Goal: Information Seeking & Learning: Understand process/instructions

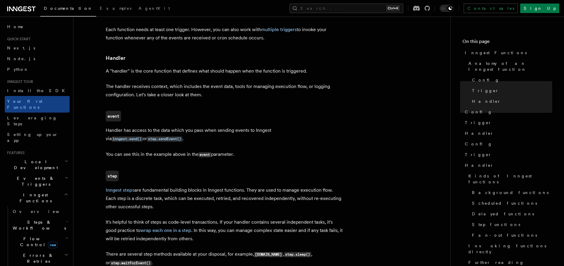
scroll to position [675, 0]
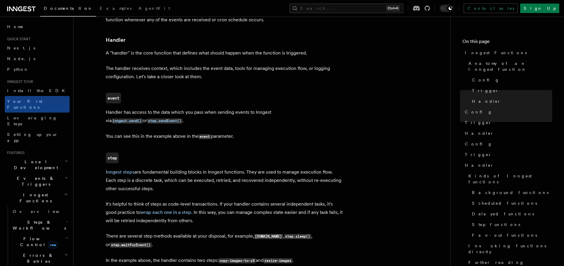
click at [145, 168] on p "Inngest steps are fundamental building blocks in Inngest functions. They are us…" at bounding box center [224, 180] width 237 height 25
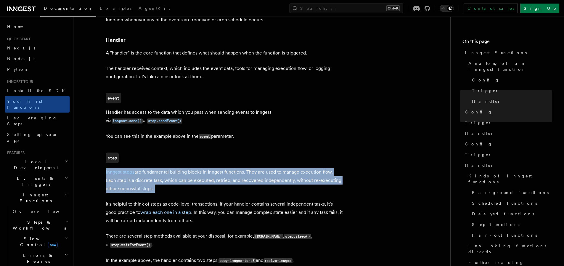
click at [145, 168] on p "Inngest steps are fundamental building blocks in Inngest functions. They are us…" at bounding box center [224, 180] width 237 height 25
click at [132, 168] on p "Inngest steps are fundamental building blocks in Inngest functions. They are us…" at bounding box center [224, 180] width 237 height 25
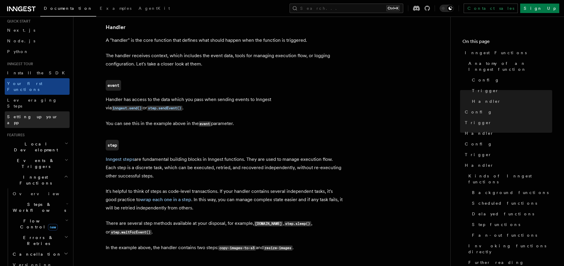
scroll to position [36, 0]
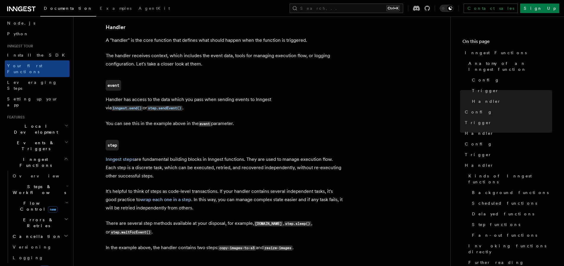
click at [24, 156] on span "Inngest Functions" at bounding box center [34, 162] width 59 height 12
click at [27, 121] on h2 "Local Development" at bounding box center [37, 129] width 65 height 17
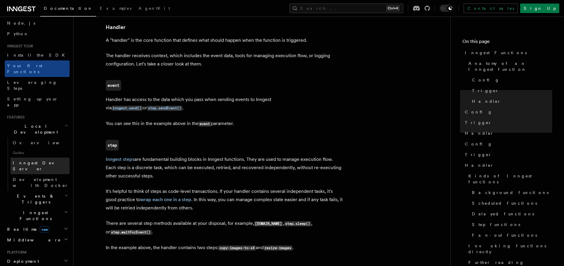
click at [25, 160] on span "Inngest Dev Server" at bounding box center [38, 165] width 51 height 11
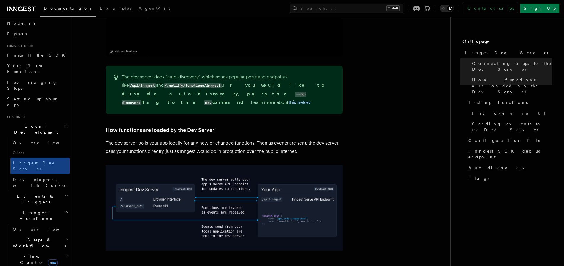
scroll to position [426, 0]
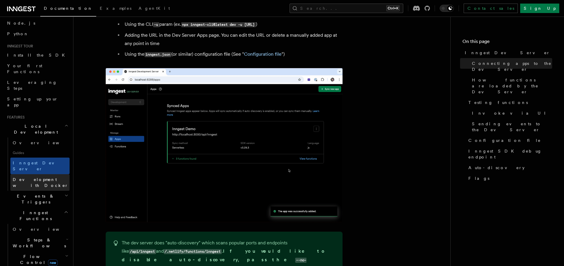
click at [25, 174] on link "Development with Docker" at bounding box center [39, 182] width 59 height 17
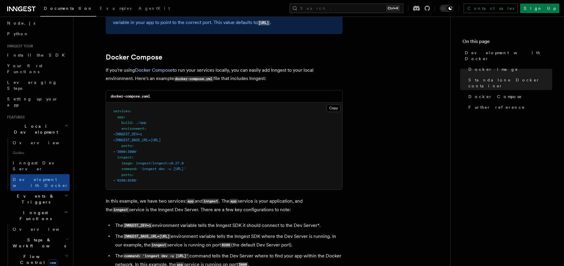
scroll to position [426, 0]
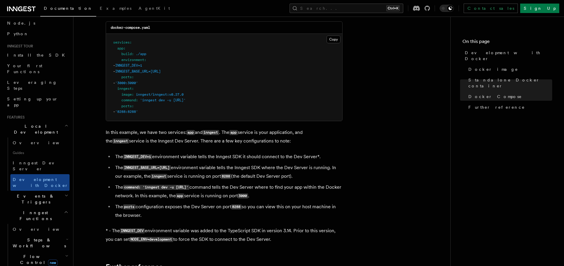
click at [26, 234] on h2 "Steps & Workflows" at bounding box center [39, 242] width 59 height 17
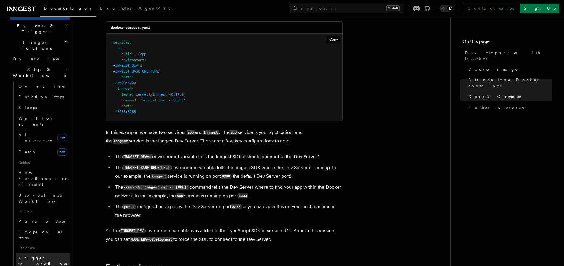
scroll to position [213, 0]
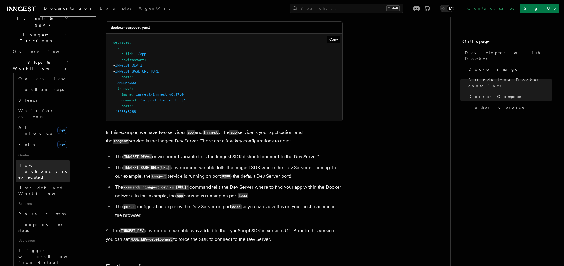
click at [35, 162] on span "How Functions are executed" at bounding box center [43, 171] width 51 height 18
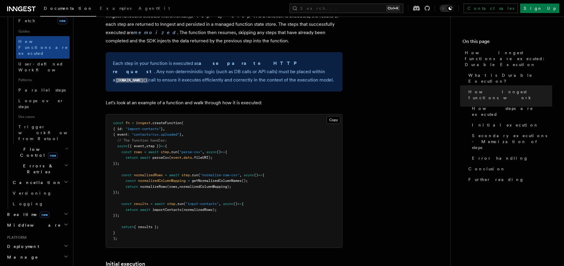
scroll to position [284, 0]
click at [52, 198] on link "Logging" at bounding box center [39, 203] width 59 height 11
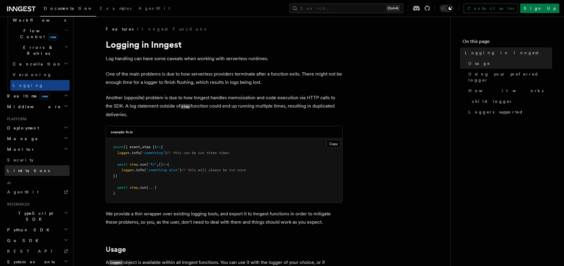
click at [26, 168] on span "Limitations" at bounding box center [28, 170] width 43 height 5
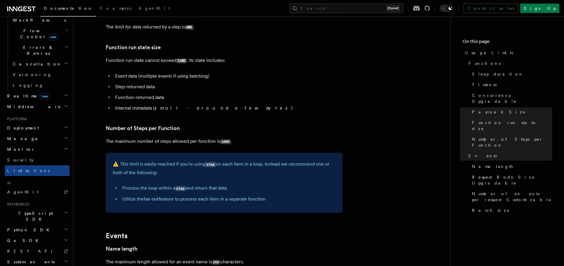
scroll to position [249, 0]
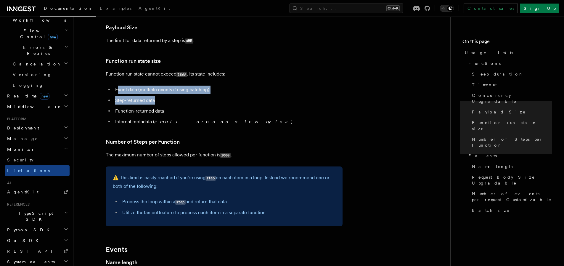
drag, startPoint x: 118, startPoint y: 89, endPoint x: 179, endPoint y: 110, distance: 64.5
click at [175, 107] on ul "Event data (multiple events if using batching) Step-returned data Function-retu…" at bounding box center [224, 106] width 237 height 40
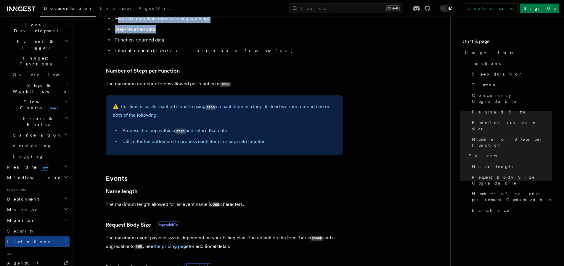
scroll to position [101, 0]
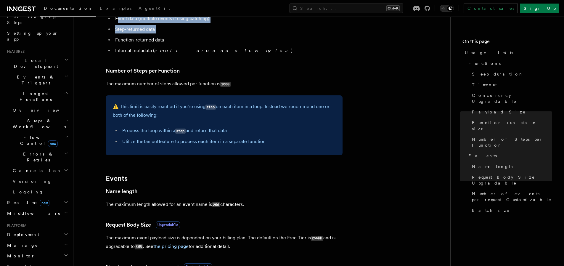
click at [25, 134] on span "Flow Control new" at bounding box center [37, 140] width 55 height 12
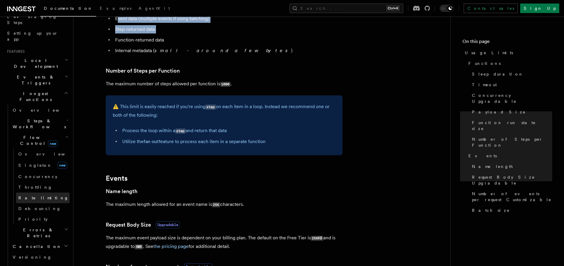
click at [29, 192] on link "Rate limiting" at bounding box center [43, 197] width 54 height 11
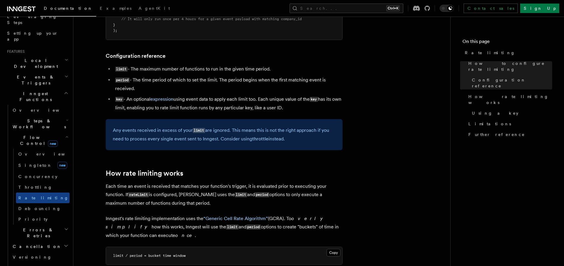
scroll to position [284, 0]
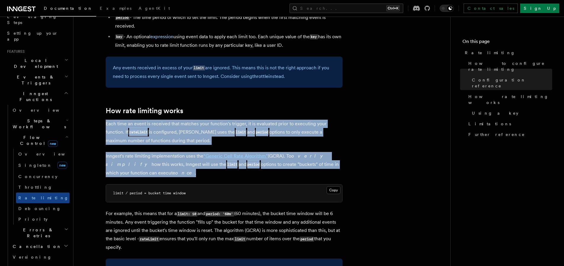
drag, startPoint x: 138, startPoint y: 175, endPoint x: 102, endPoint y: 124, distance: 62.6
click at [141, 136] on p "Each time an event is received that matches your function's trigger, it is eval…" at bounding box center [224, 132] width 237 height 25
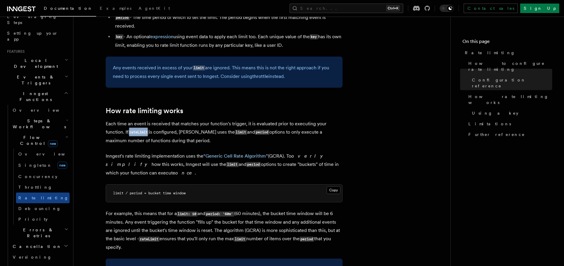
click at [141, 136] on p "Each time an event is received that matches your function's trigger, it is eval…" at bounding box center [224, 132] width 237 height 25
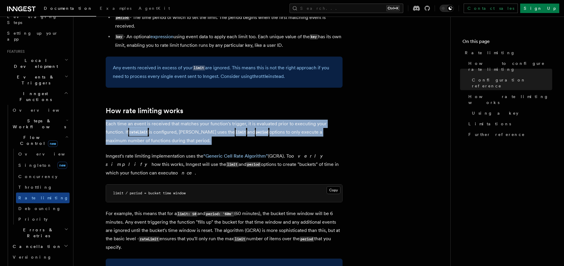
click at [141, 136] on p "Each time an event is received that matches your function's trigger, it is eval…" at bounding box center [224, 132] width 237 height 25
click at [141, 139] on p "Each time an event is received that matches your function's trigger, it is eval…" at bounding box center [224, 132] width 237 height 25
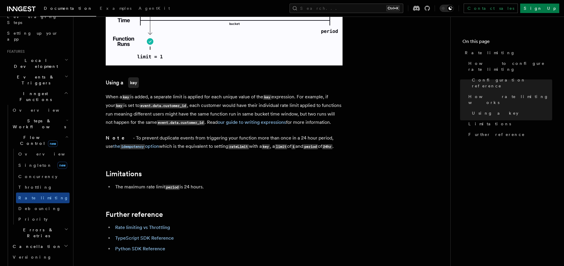
scroll to position [931, 0]
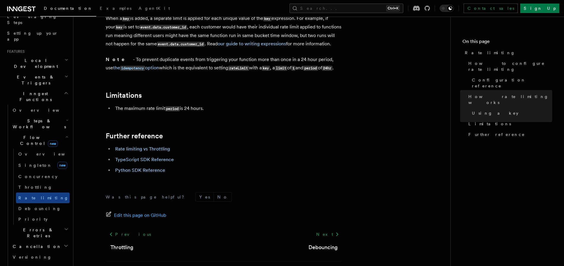
click at [48, 140] on span "new" at bounding box center [53, 143] width 10 height 7
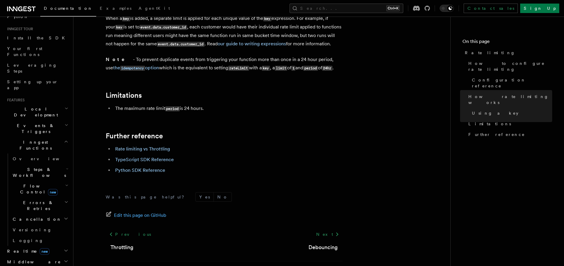
scroll to position [0, 0]
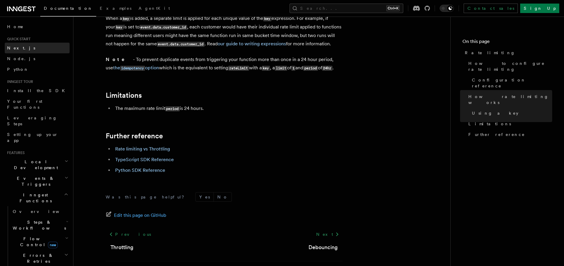
click at [13, 51] on link "Next.js" at bounding box center [37, 48] width 65 height 11
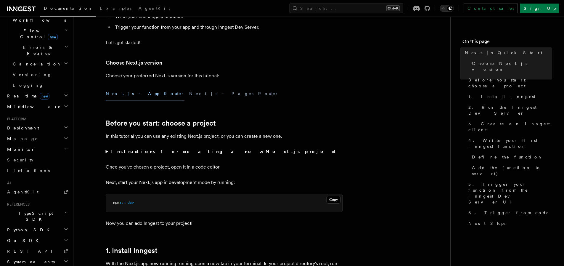
scroll to position [142, 0]
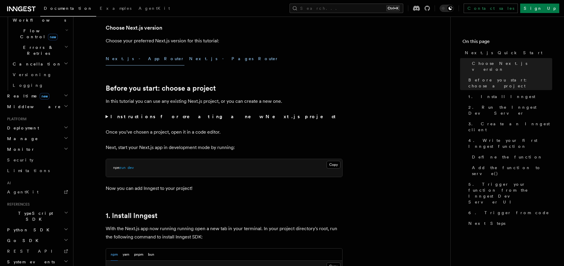
click at [189, 61] on button "Next.js - Pages Router" at bounding box center [233, 58] width 89 height 13
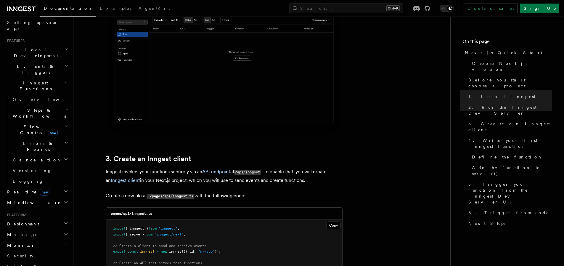
scroll to position [101, 0]
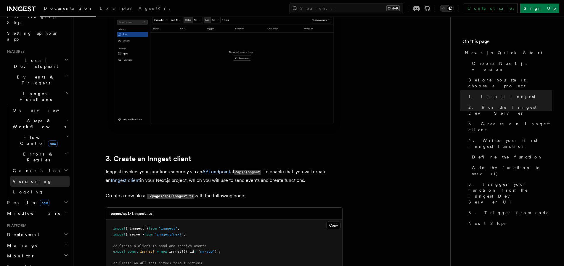
click at [22, 178] on span "Versioning" at bounding box center [32, 181] width 39 height 6
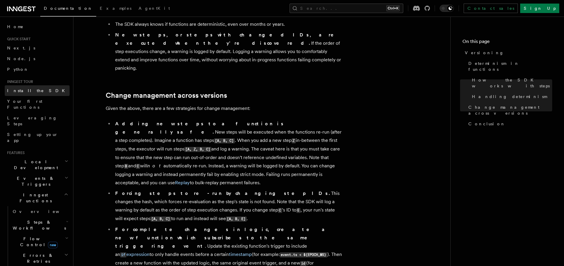
click at [25, 92] on span "Install the SDK" at bounding box center [37, 90] width 61 height 5
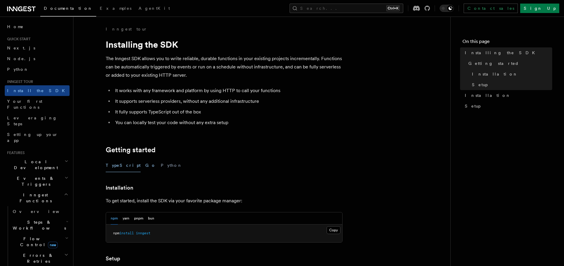
click at [145, 165] on button "Go" at bounding box center [150, 165] width 11 height 13
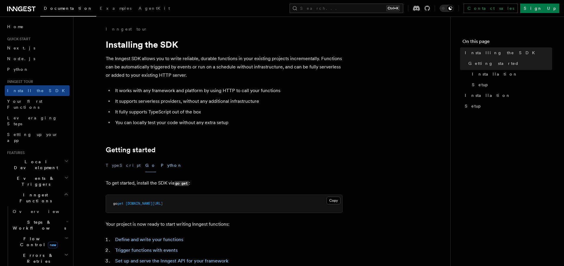
click at [161, 166] on button "Python" at bounding box center [172, 165] width 22 height 13
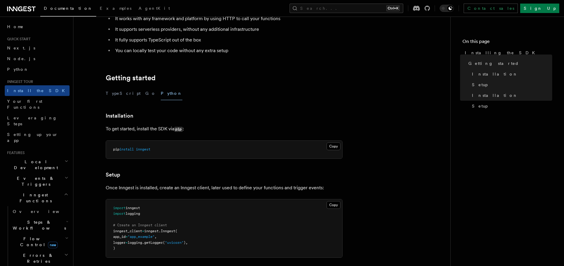
scroll to position [71, 0]
click at [334, 147] on button "Copy Copied" at bounding box center [333, 147] width 14 height 8
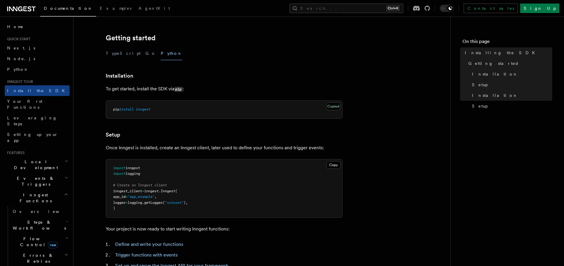
scroll to position [232, 0]
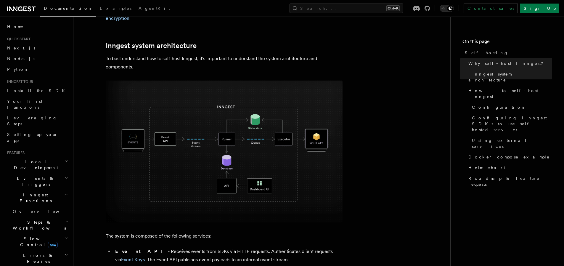
scroll to position [71, 0]
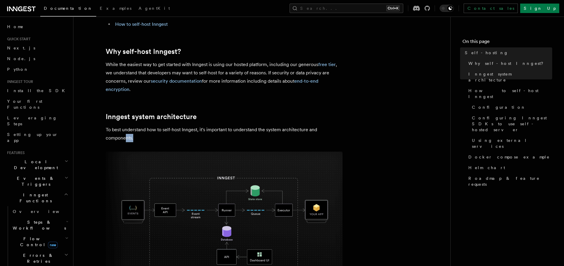
drag, startPoint x: 125, startPoint y: 135, endPoint x: 150, endPoint y: 140, distance: 24.8
click at [151, 140] on p "To best understand how to self-host Inngest, it's important to understand the s…" at bounding box center [224, 133] width 237 height 17
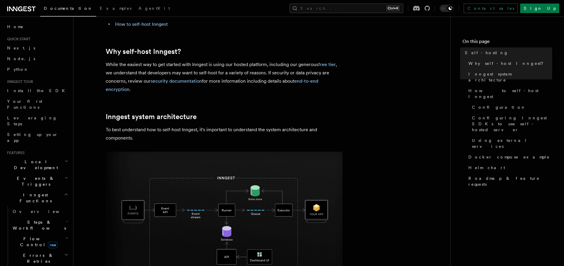
click at [216, 134] on p "To best understand how to self-host Inngest, it's important to understand the s…" at bounding box center [224, 133] width 237 height 17
click at [247, 130] on p "To best understand how to self-host Inngest, it's important to understand the s…" at bounding box center [224, 133] width 237 height 17
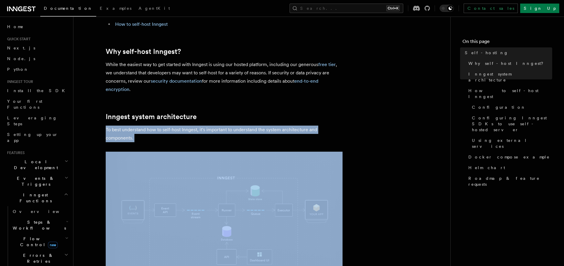
click at [247, 130] on p "To best understand how to self-host Inngest, it's important to understand the s…" at bounding box center [224, 133] width 237 height 17
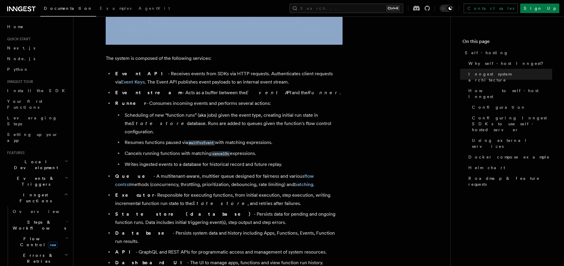
scroll to position [426, 0]
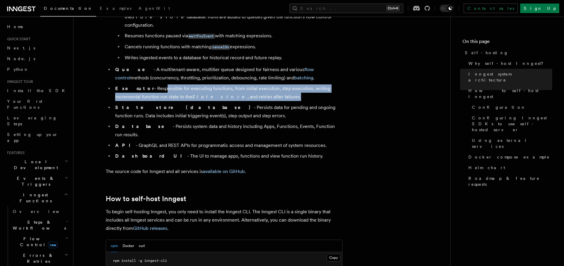
drag, startPoint x: 146, startPoint y: 82, endPoint x: 261, endPoint y: 85, distance: 115.2
click at [261, 85] on li "Executor - Responsible for executing functions, from initial execution, step ex…" at bounding box center [227, 92] width 229 height 17
click at [259, 86] on li "Executor - Responsible for executing functions, from initial execution, step ex…" at bounding box center [227, 92] width 229 height 17
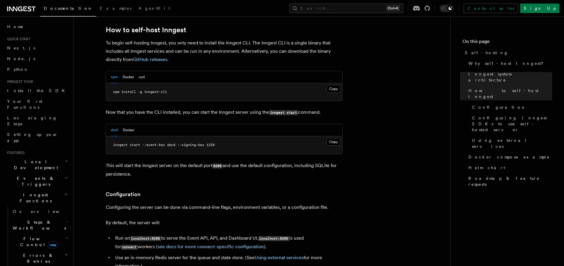
scroll to position [604, 0]
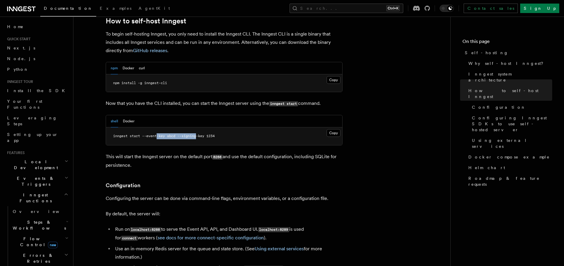
drag, startPoint x: 158, startPoint y: 122, endPoint x: 199, endPoint y: 120, distance: 40.6
click at [199, 127] on pre "inngest start --event-key abcd --signing-key 1234" at bounding box center [224, 136] width 236 height 18
click at [199, 134] on span "inngest start --event-key abcd --signing-key 1234" at bounding box center [164, 136] width 102 height 4
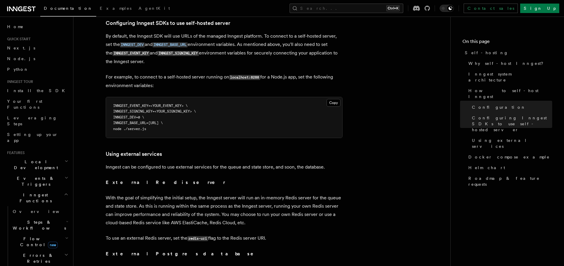
scroll to position [1278, 0]
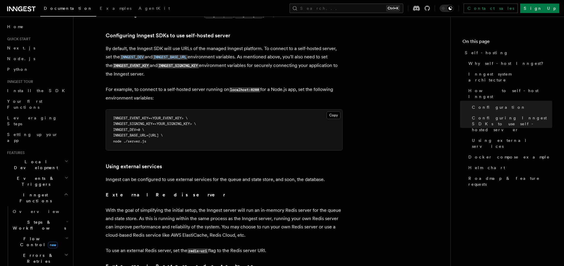
drag, startPoint x: 131, startPoint y: 122, endPoint x: 204, endPoint y: 124, distance: 73.1
click at [215, 124] on pre "INNGEST_EVENT_KEY=<YOUR_EVENT_KEY> \ INNGEST_SIGNING_KEY=<YOUR_SIGNING_KEY> \ I…" at bounding box center [224, 129] width 236 height 41
click at [163, 133] on span "INNGEST_BASE_URL=http://localhost:8288 \" at bounding box center [138, 135] width 50 height 4
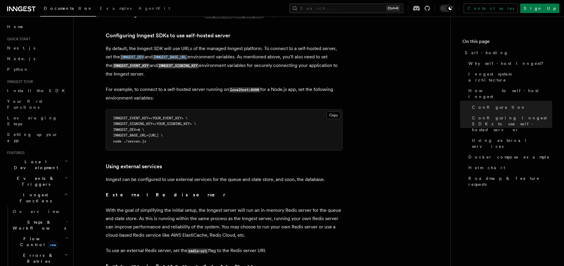
click at [191, 139] on article "Platform Deployment Self-hosting Self-hosting support for Inngest is supported …" at bounding box center [262, 13] width 358 height 2530
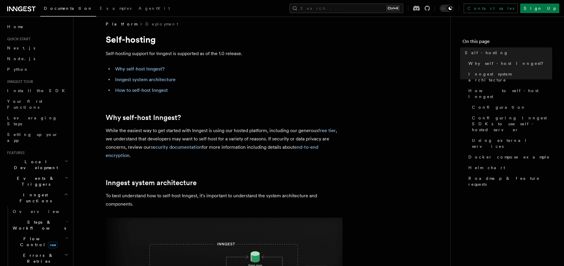
scroll to position [0, 0]
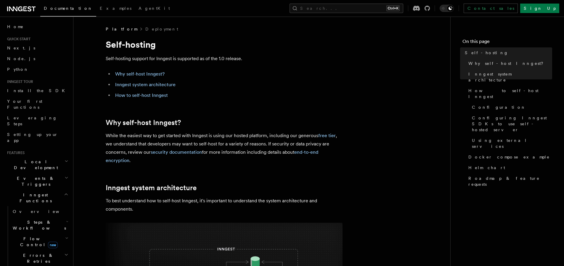
click at [134, 139] on p "While the easiest way to get started with Inngest is using our hosted platform,…" at bounding box center [224, 147] width 237 height 33
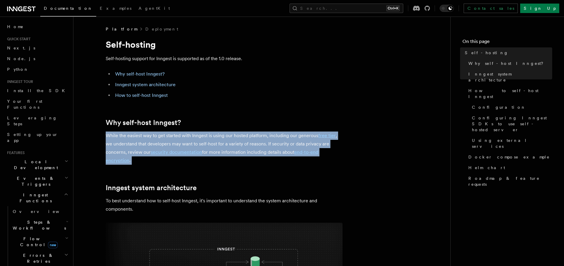
click at [134, 139] on p "While the easiest way to get started with Inngest is using our hosted platform,…" at bounding box center [224, 147] width 237 height 33
click at [146, 136] on p "While the easiest way to get started with Inngest is using our hosted platform,…" at bounding box center [224, 147] width 237 height 33
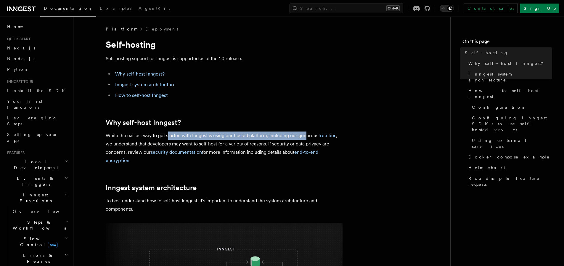
drag, startPoint x: 168, startPoint y: 135, endPoint x: 305, endPoint y: 134, distance: 136.7
click at [305, 134] on p "While the easiest way to get started with Inngest is using our hosted platform,…" at bounding box center [224, 147] width 237 height 33
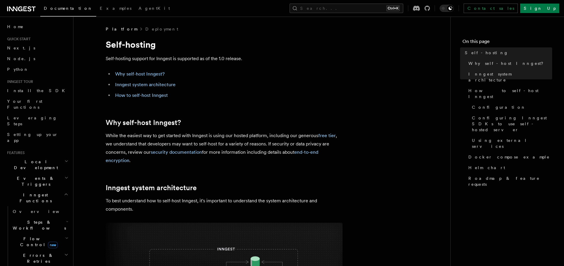
click at [307, 134] on p "While the easiest way to get started with Inngest is using our hosted platform,…" at bounding box center [224, 147] width 237 height 33
click at [272, 139] on p "While the easiest way to get started with Inngest is using our hosted platform,…" at bounding box center [224, 147] width 237 height 33
drag, startPoint x: 274, startPoint y: 135, endPoint x: 294, endPoint y: 138, distance: 20.0
click at [299, 137] on p "While the easiest way to get started with Inngest is using our hosted platform,…" at bounding box center [224, 147] width 237 height 33
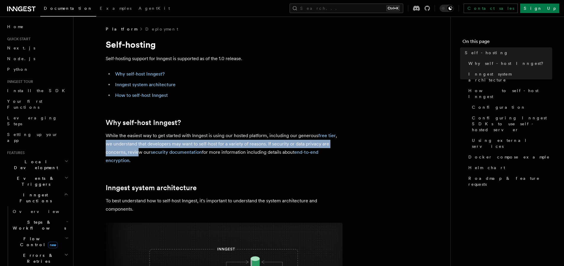
drag, startPoint x: 106, startPoint y: 145, endPoint x: 144, endPoint y: 175, distance: 47.8
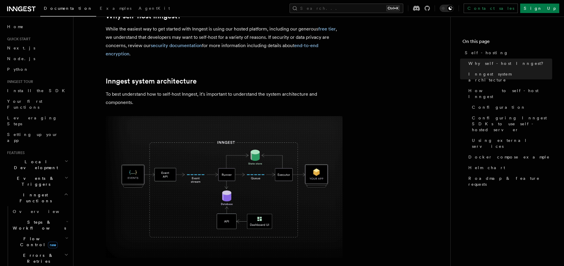
scroll to position [178, 0]
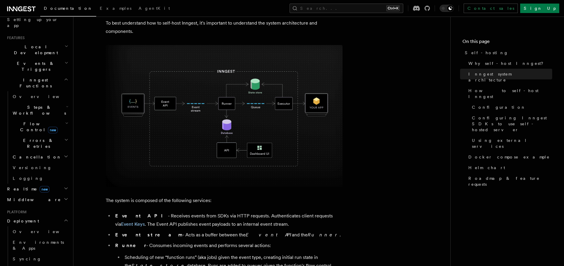
scroll to position [71, 0]
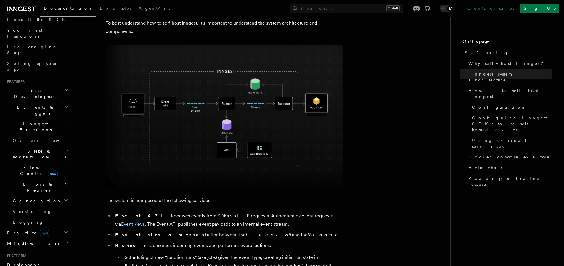
click at [243, 122] on img at bounding box center [224, 116] width 237 height 142
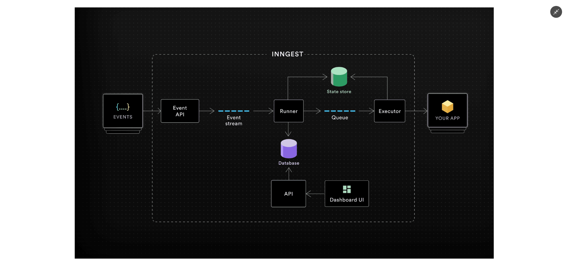
click at [519, 148] on div at bounding box center [284, 133] width 568 height 266
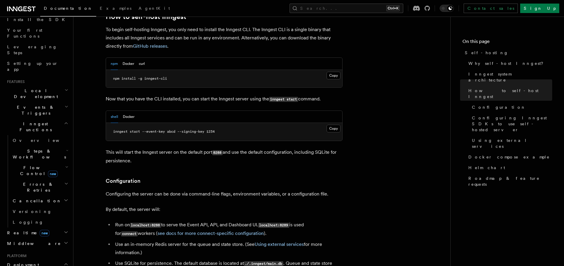
scroll to position [467, 0]
